Goal: Transaction & Acquisition: Purchase product/service

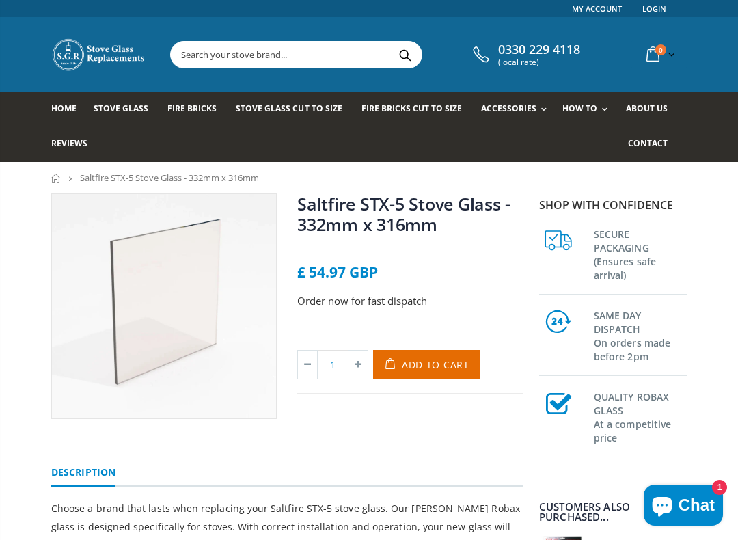
click at [437, 363] on span "Add to Cart" at bounding box center [436, 364] width 68 height 13
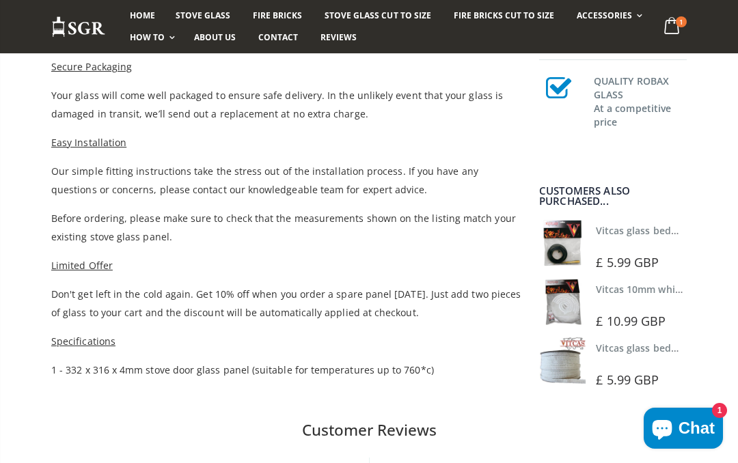
scroll to position [732, 0]
click at [573, 245] on img at bounding box center [562, 244] width 46 height 46
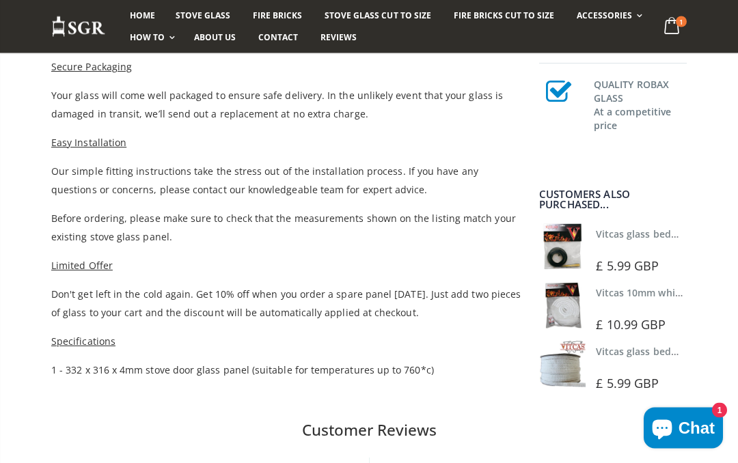
scroll to position [732, 0]
click at [574, 301] on img at bounding box center [562, 305] width 46 height 46
click at [571, 374] on img at bounding box center [562, 364] width 46 height 46
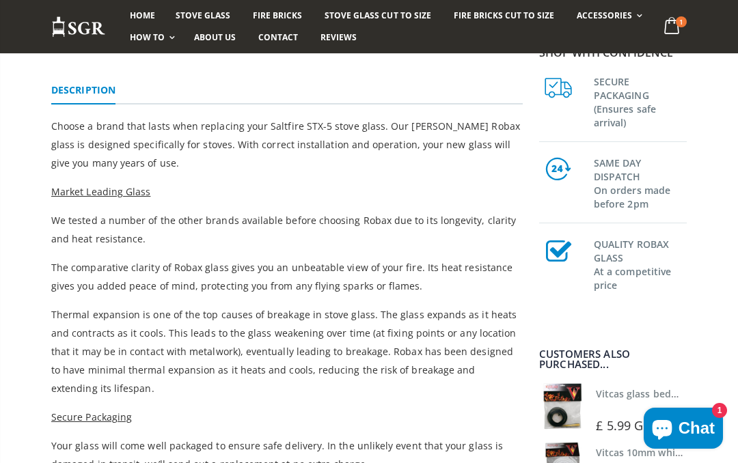
scroll to position [381, 0]
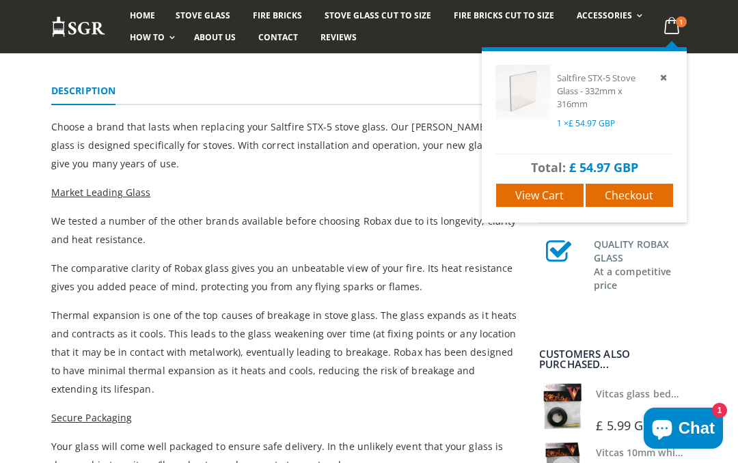
click at [553, 188] on span "View cart" at bounding box center [539, 195] width 49 height 15
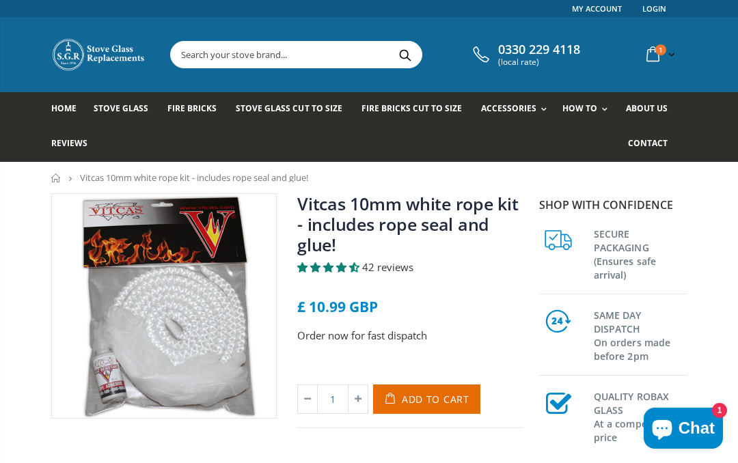
click at [433, 396] on span "Add to Cart" at bounding box center [436, 399] width 68 height 13
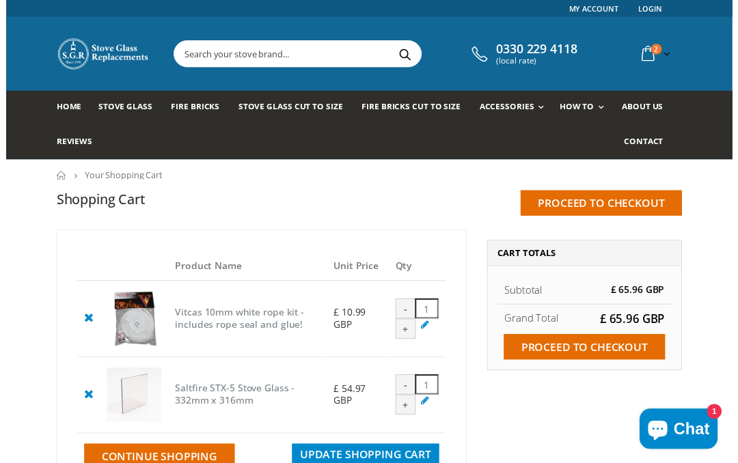
scroll to position [2, 0]
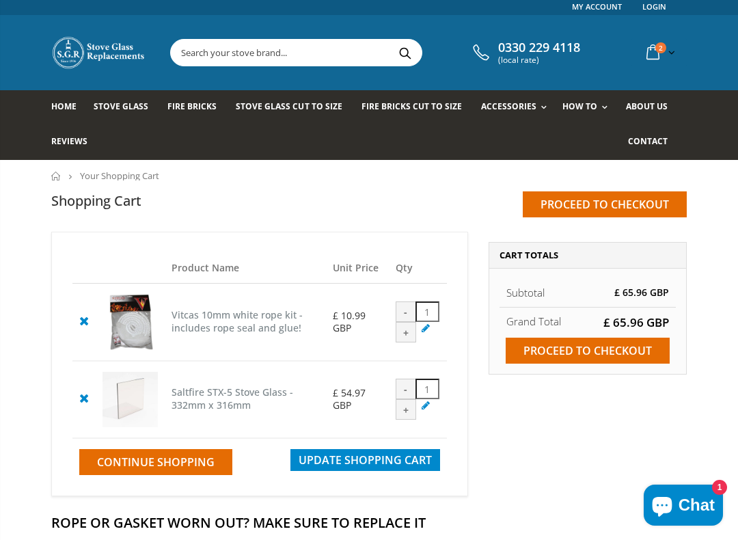
click at [605, 345] on input "Proceed to checkout" at bounding box center [588, 351] width 164 height 26
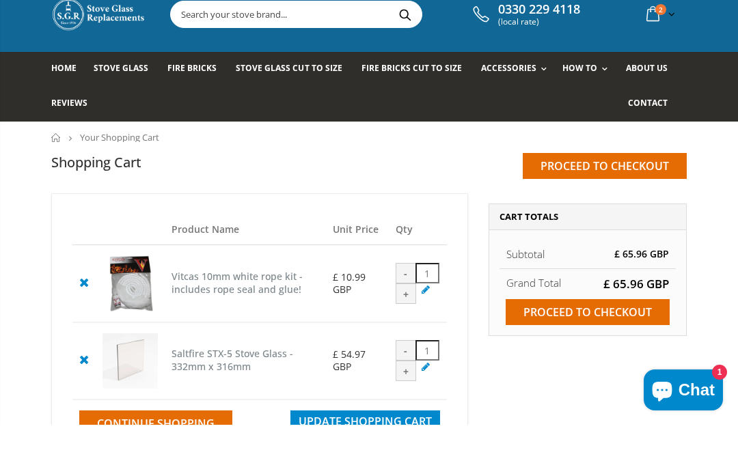
scroll to position [40, 0]
